Goal: Information Seeking & Learning: Compare options

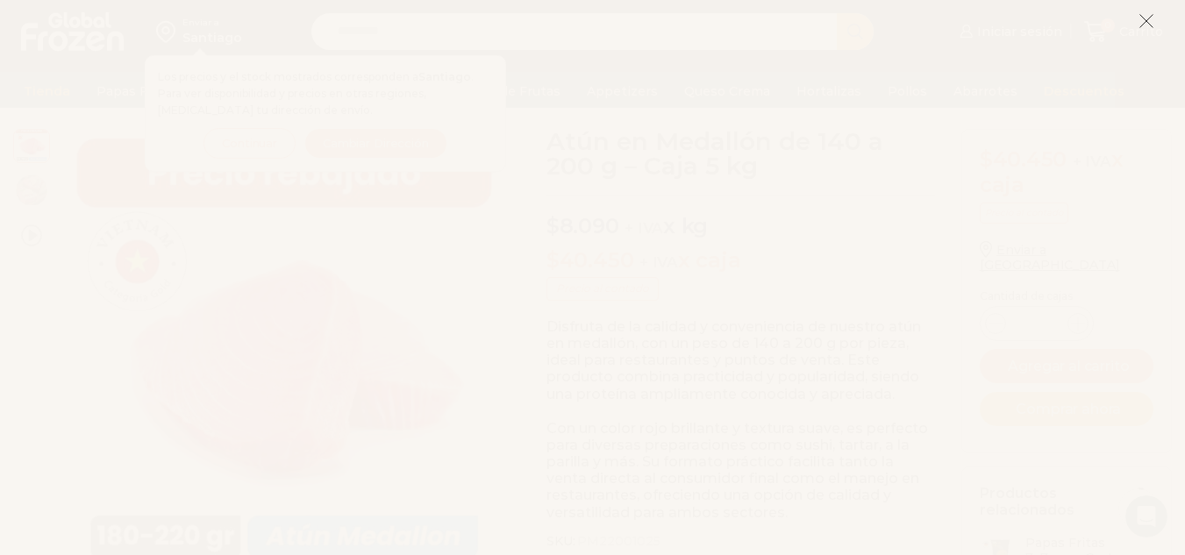
click at [1148, 22] on line at bounding box center [1147, 21] width 12 height 12
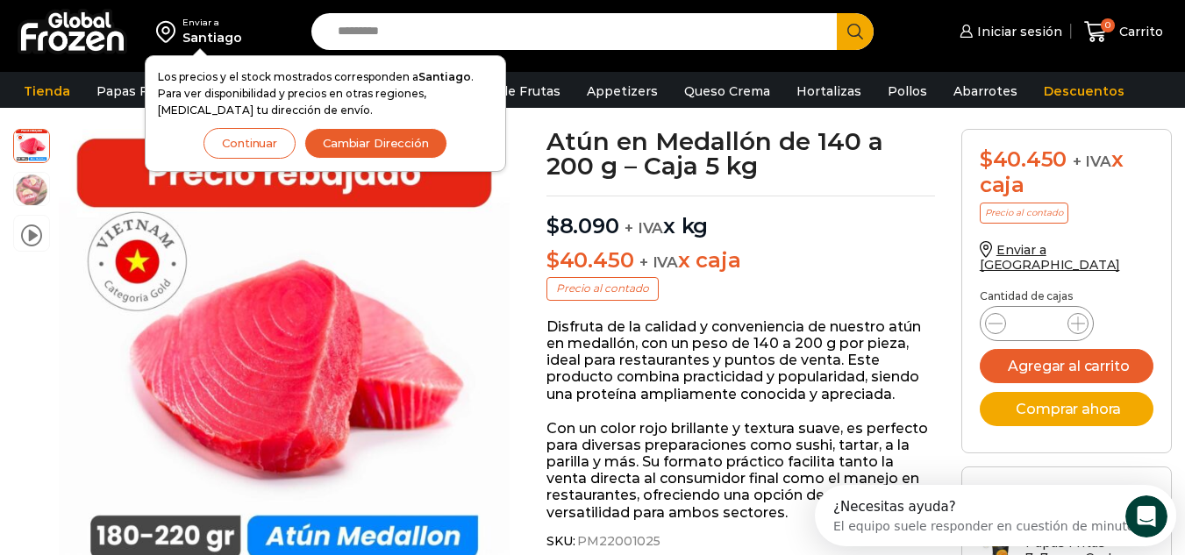
click at [268, 140] on button "Continuar" at bounding box center [250, 143] width 92 height 31
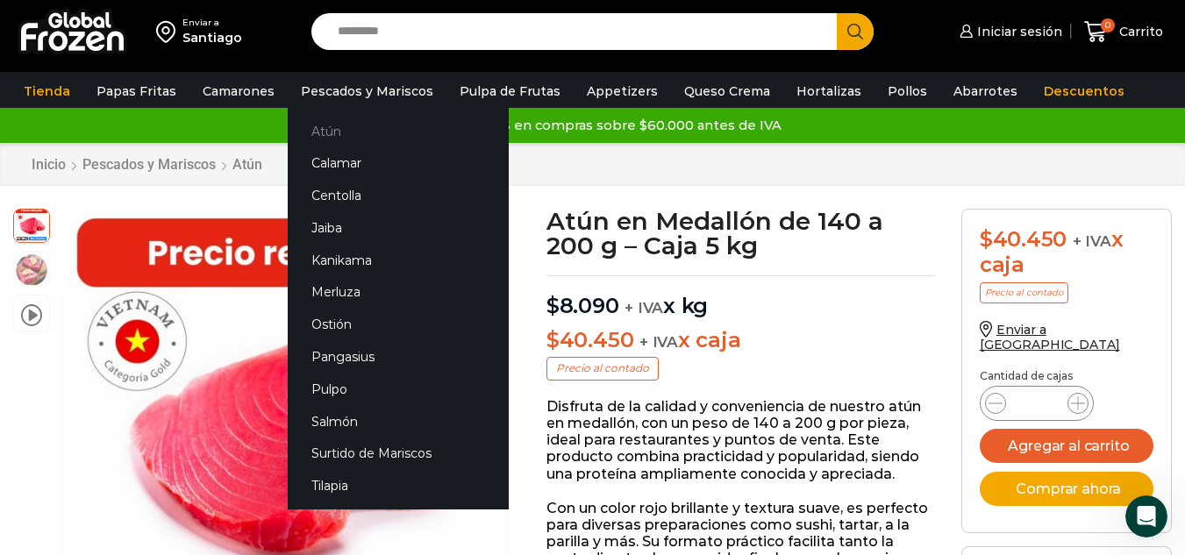
click at [318, 132] on link "Atún" at bounding box center [398, 131] width 221 height 32
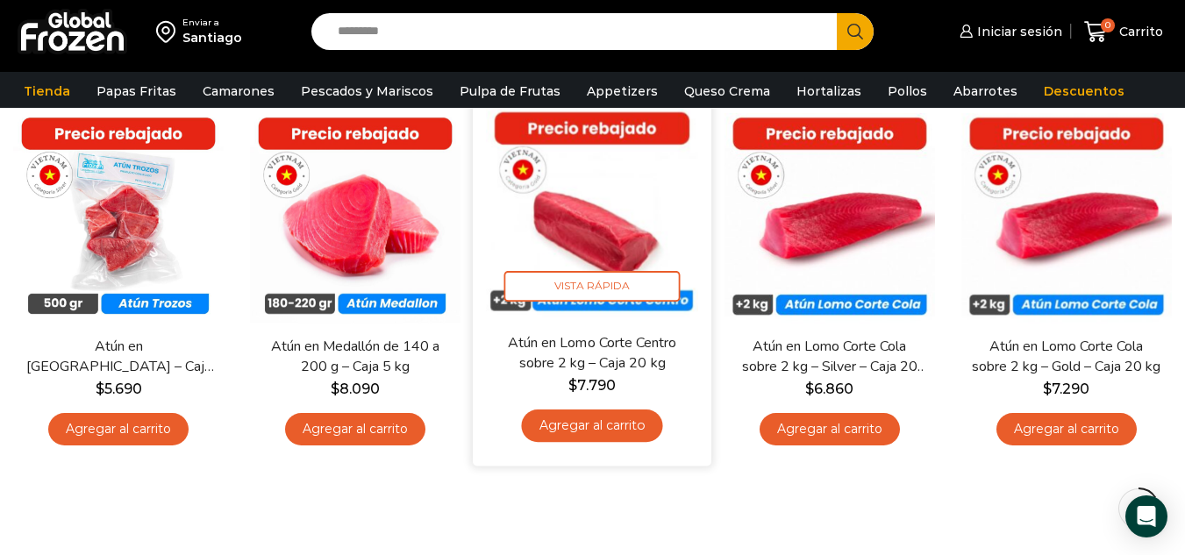
scroll to position [88, 0]
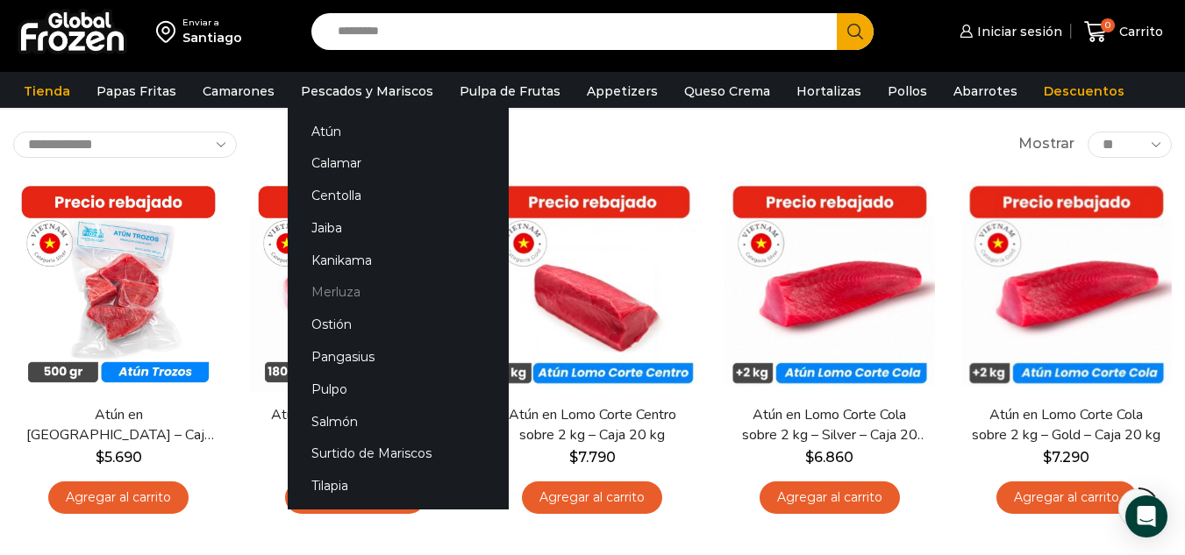
click at [328, 286] on link "Merluza" at bounding box center [398, 292] width 221 height 32
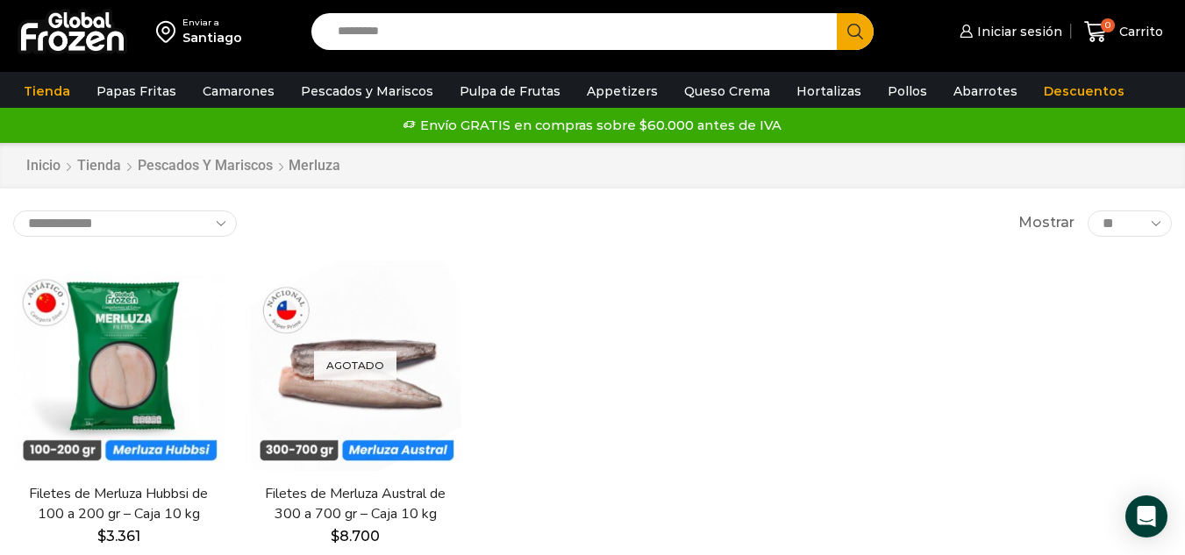
click at [611, 204] on div "Enviar a Santiago Search input Search Iniciar sesión" at bounding box center [592, 383] width 1185 height 767
